Goal: Task Accomplishment & Management: Manage account settings

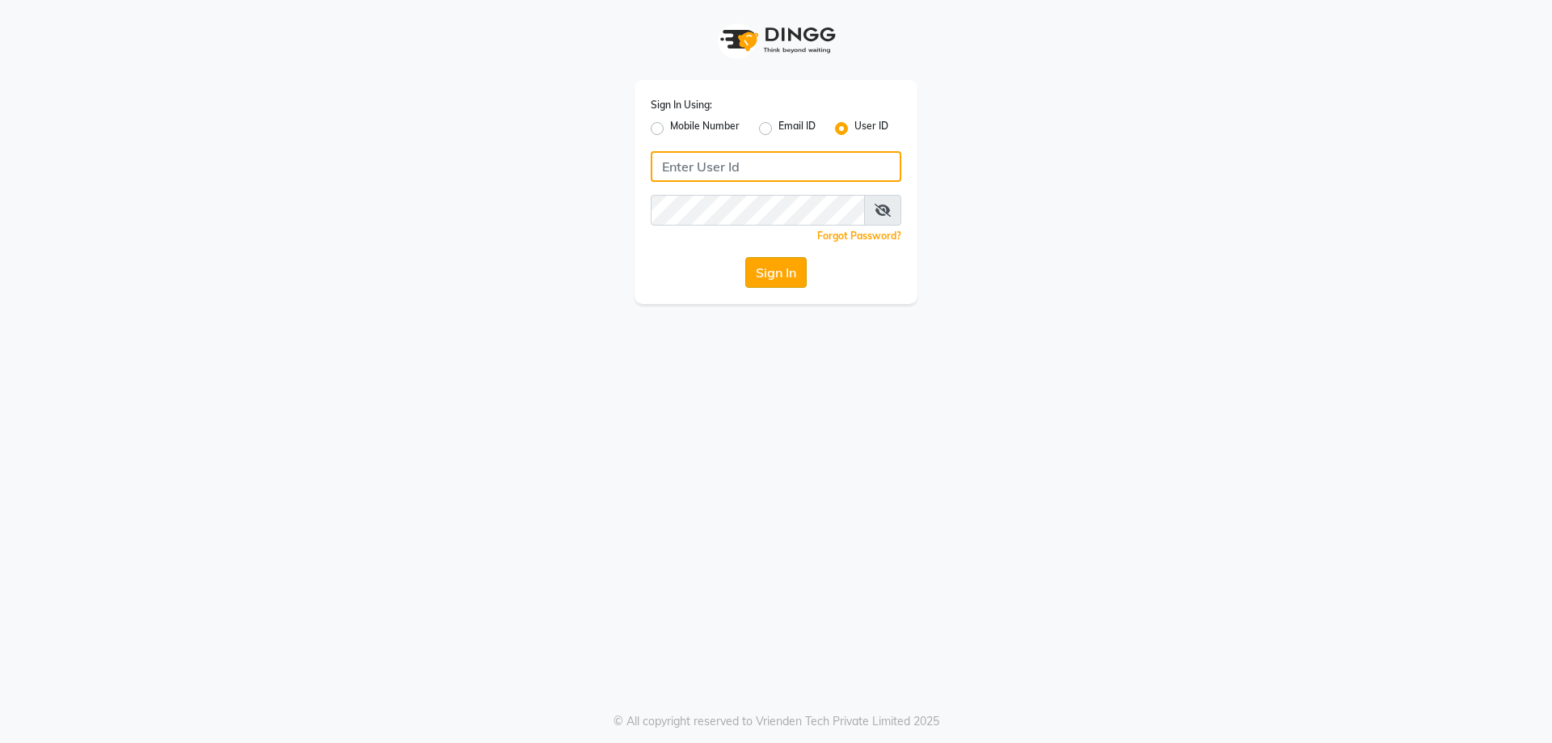
type input "6366794514"
click at [772, 263] on button "Sign In" at bounding box center [775, 272] width 61 height 31
click at [763, 258] on button "Sign In" at bounding box center [775, 272] width 61 height 31
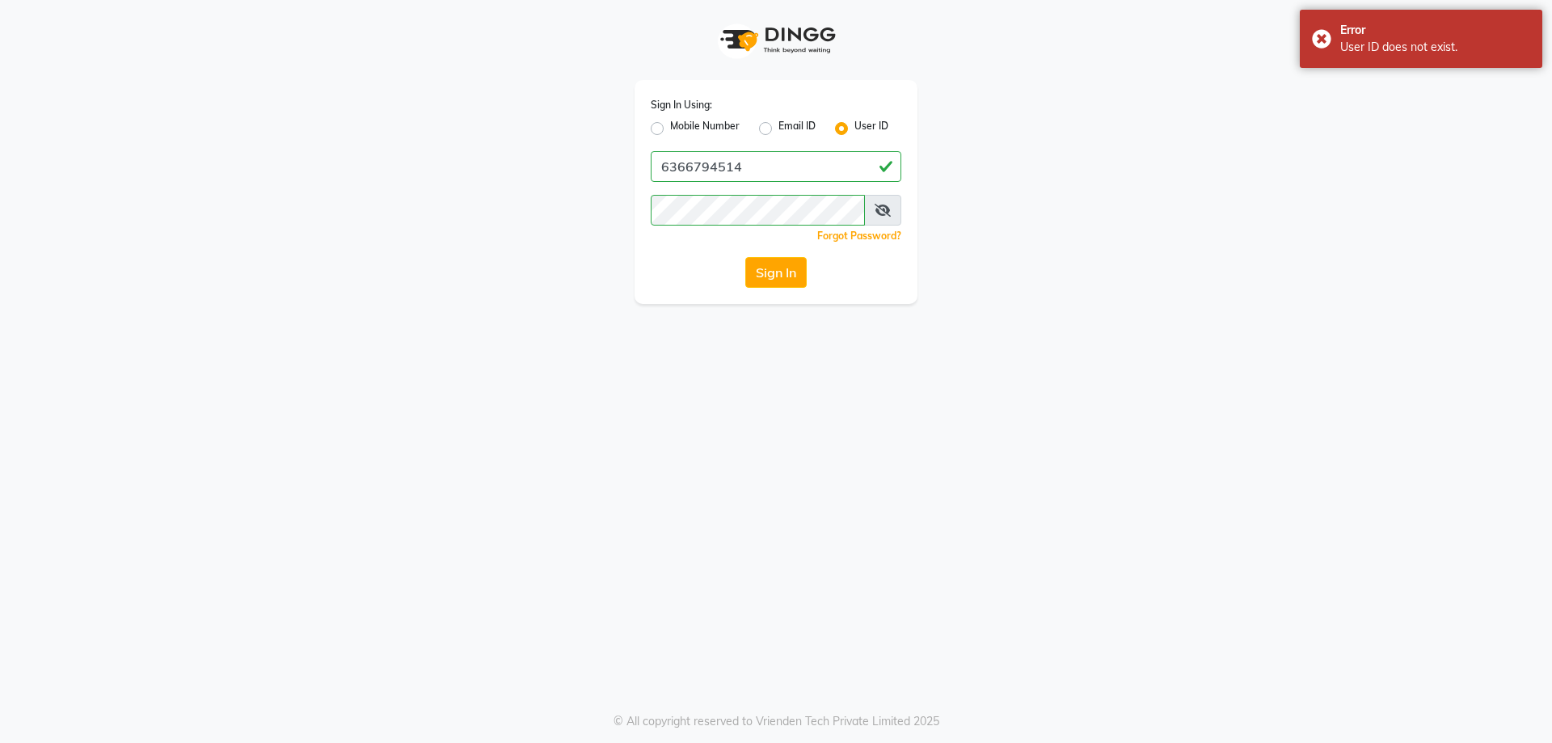
click at [1047, 649] on div "Sign In Using: Mobile Number Email ID User ID 6366794514 Remember me Forgot Pas…" at bounding box center [776, 371] width 1552 height 743
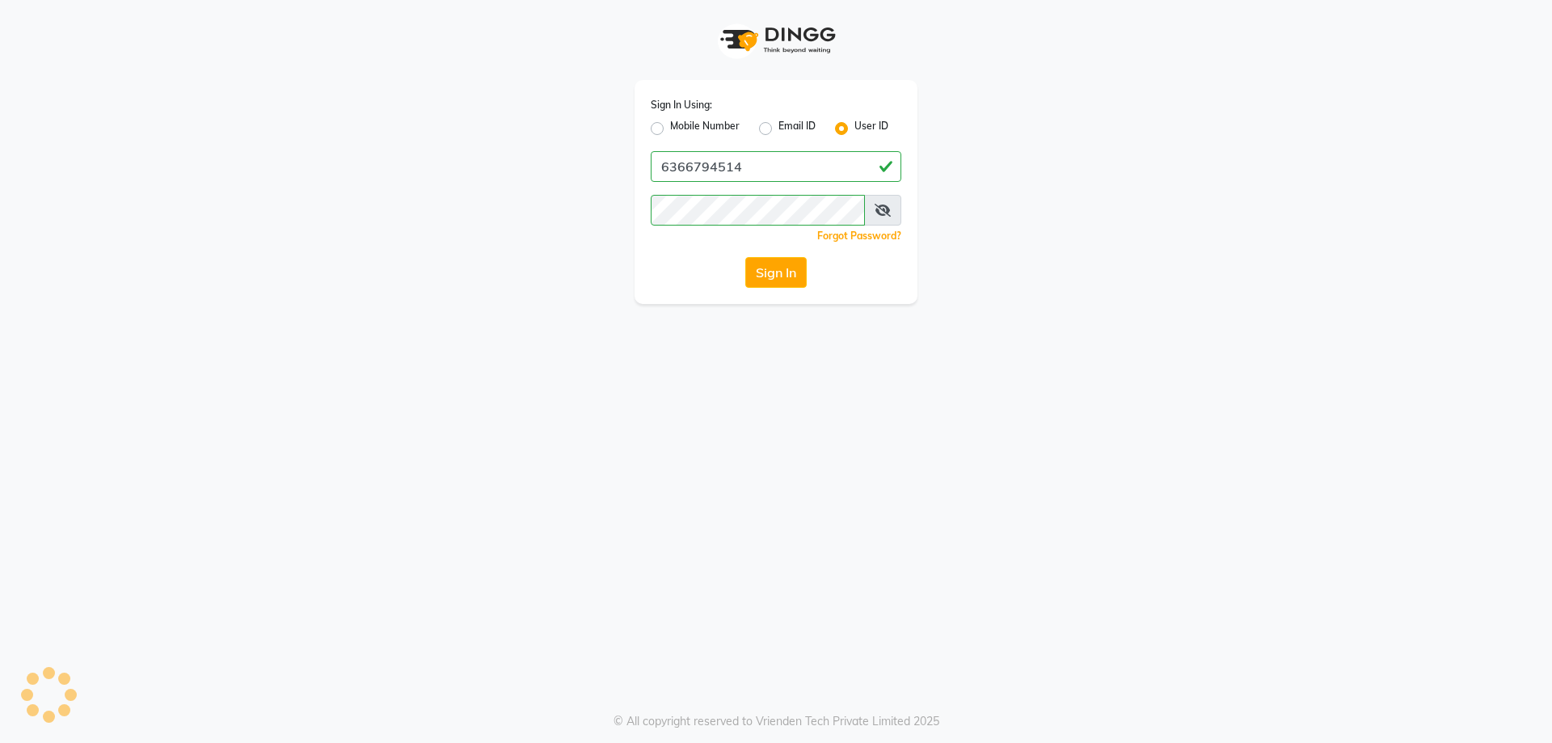
click at [800, 289] on div "Sign In Using: Mobile Number Email ID User ID 6366794514 Remember me Forgot Pas…" at bounding box center [775, 192] width 283 height 224
click at [655, 121] on div "Mobile Number" at bounding box center [695, 128] width 89 height 19
click at [670, 128] on label "Mobile Number" at bounding box center [705, 128] width 70 height 19
click at [670, 128] on input "Mobile Number" at bounding box center [675, 124] width 11 height 11
radio input "true"
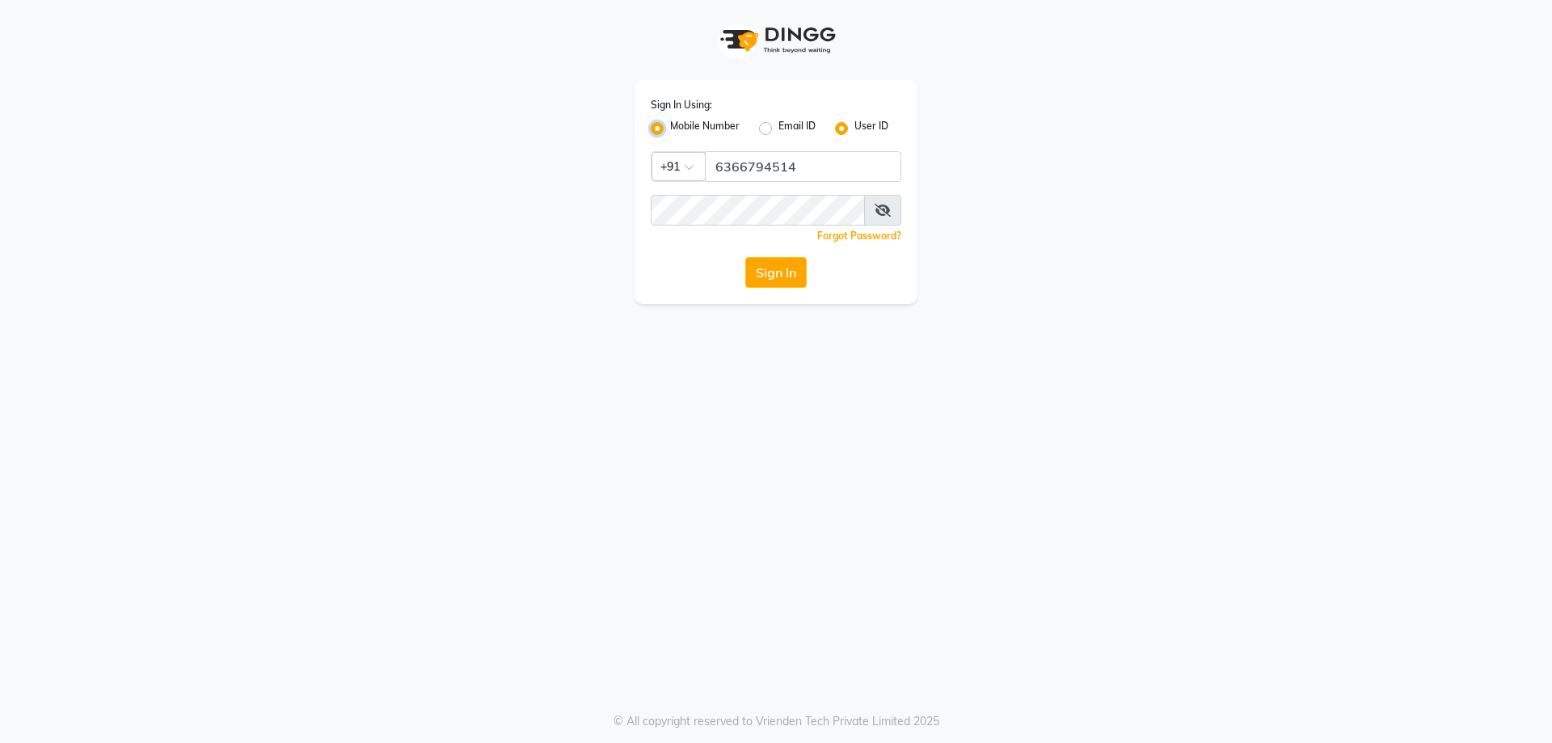
radio input "false"
click at [769, 190] on div "Sign In Using: Mobile Number Email ID User ID Country Code × +91 Remember me Fo…" at bounding box center [775, 192] width 283 height 224
click at [769, 171] on input "Username" at bounding box center [803, 166] width 196 height 31
type input "6366794514"
click at [790, 272] on button "Sign In" at bounding box center [775, 272] width 61 height 31
